Goal: Find contact information

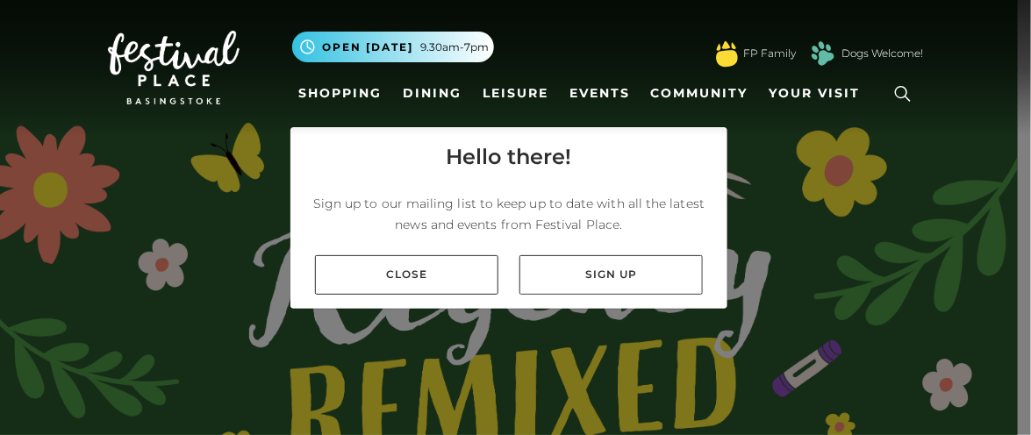
click at [902, 90] on icon at bounding box center [903, 94] width 26 height 26
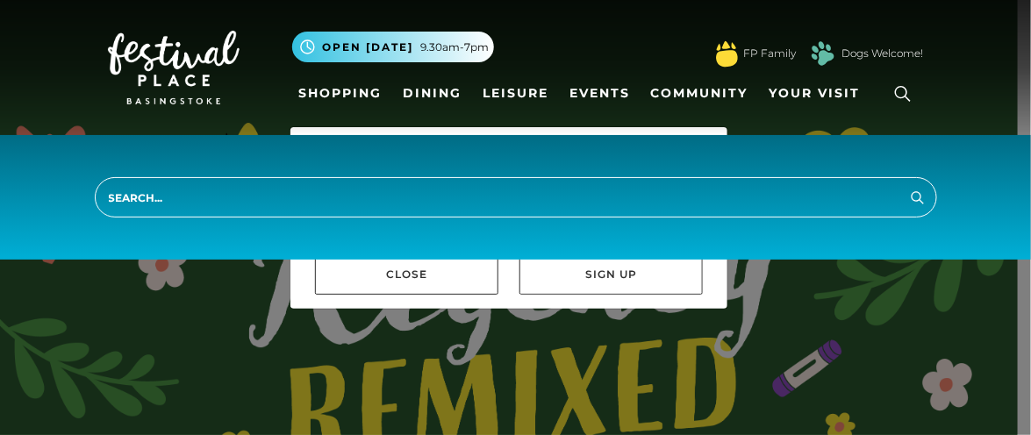
click at [588, 53] on div ".st5{fill:none;stroke:#FFFFFF;stroke-width:2.29;stroke-miterlimit:10;} Open [DA…" at bounding box center [608, 47] width 632 height 53
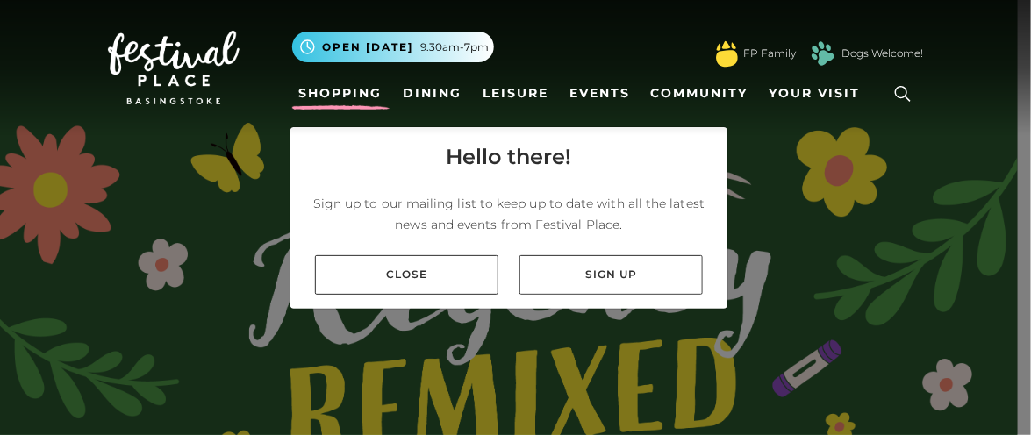
click at [368, 86] on link "Shopping" at bounding box center [340, 93] width 97 height 32
click at [961, 305] on div "Hello there! Sign up to our mailing list to keep up to date with all the latest…" at bounding box center [515, 217] width 1031 height 435
click at [816, 90] on span "Your Visit" at bounding box center [815, 93] width 91 height 18
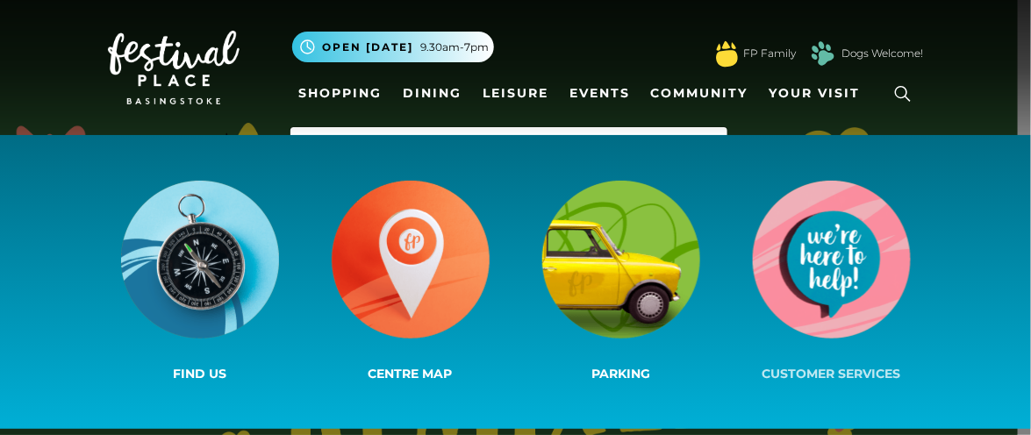
click at [822, 277] on img at bounding box center [832, 260] width 158 height 158
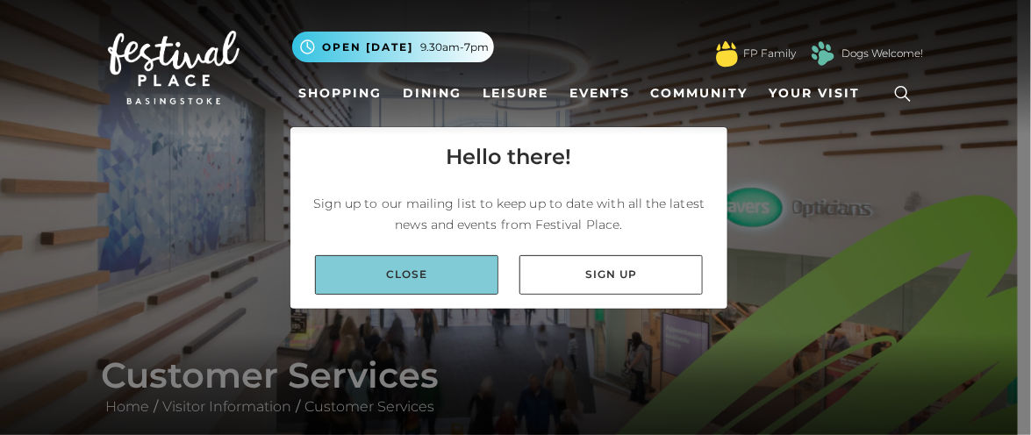
click at [463, 273] on link "Close" at bounding box center [406, 275] width 183 height 40
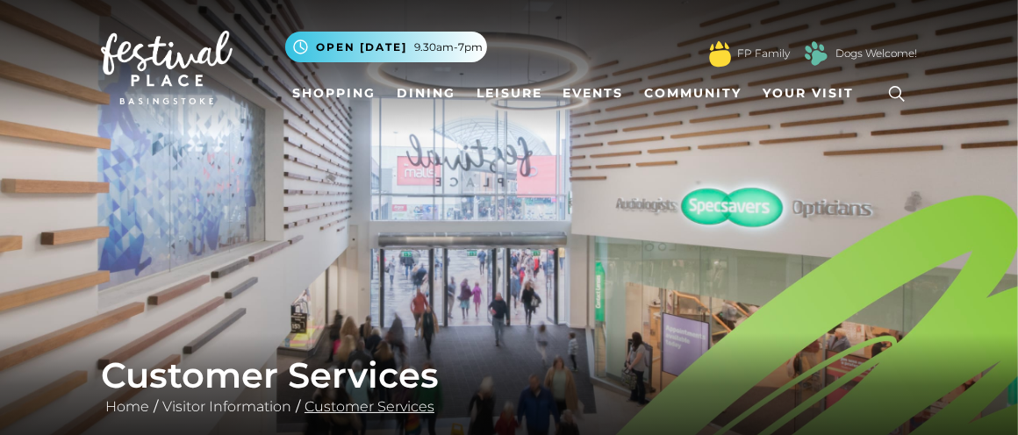
click at [360, 409] on link "Customer Services" at bounding box center [369, 407] width 139 height 17
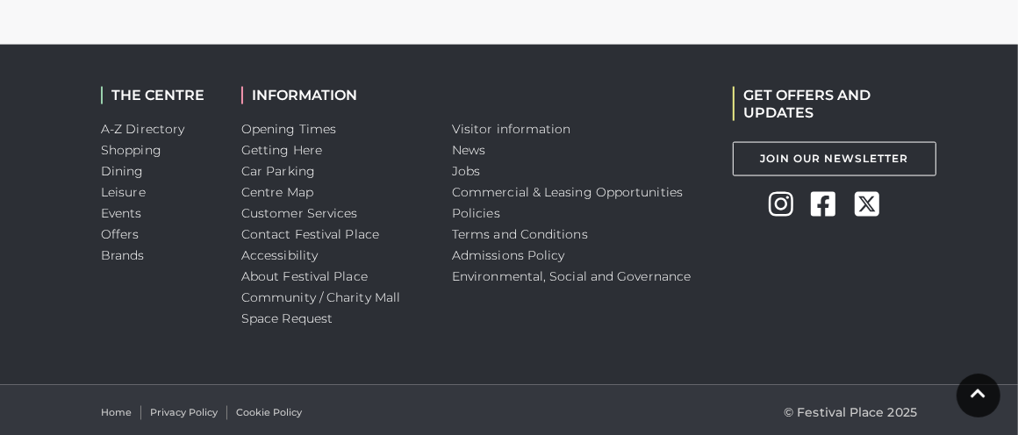
scroll to position [1727, 0]
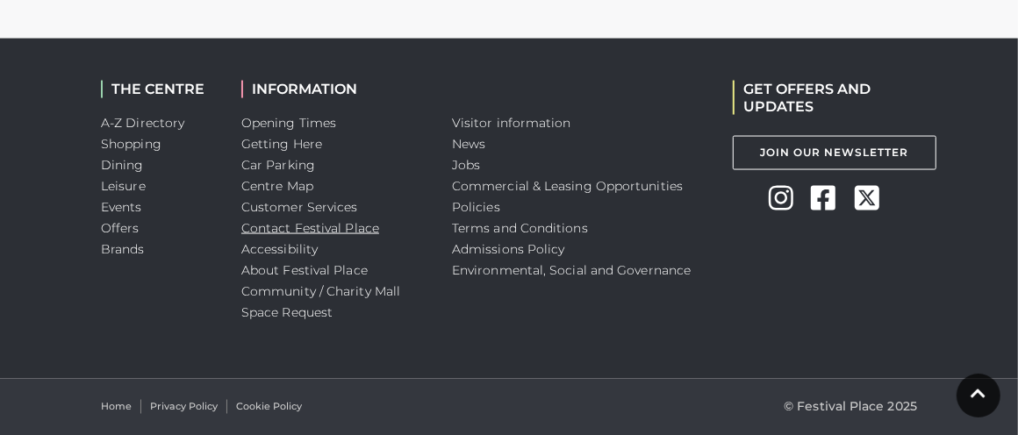
click at [337, 226] on link "Contact Festival Place" at bounding box center [310, 228] width 138 height 16
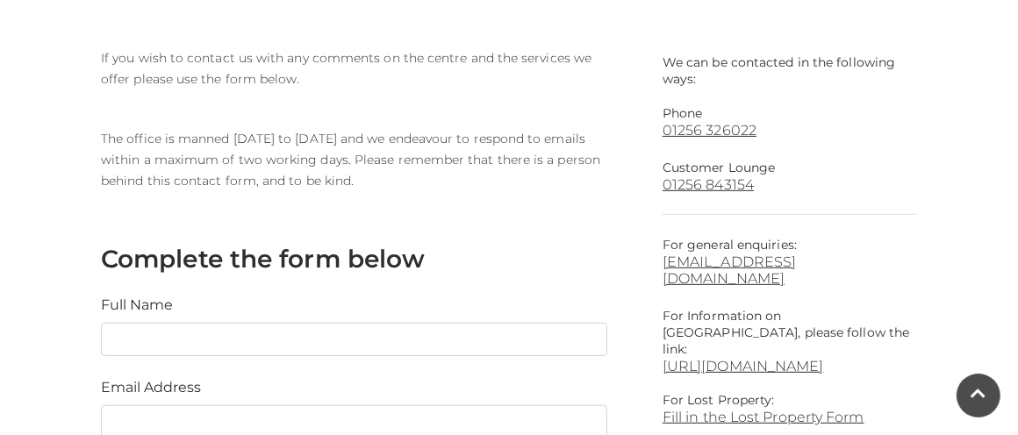
scroll to position [465, 0]
